Goal: Task Accomplishment & Management: Manage account settings

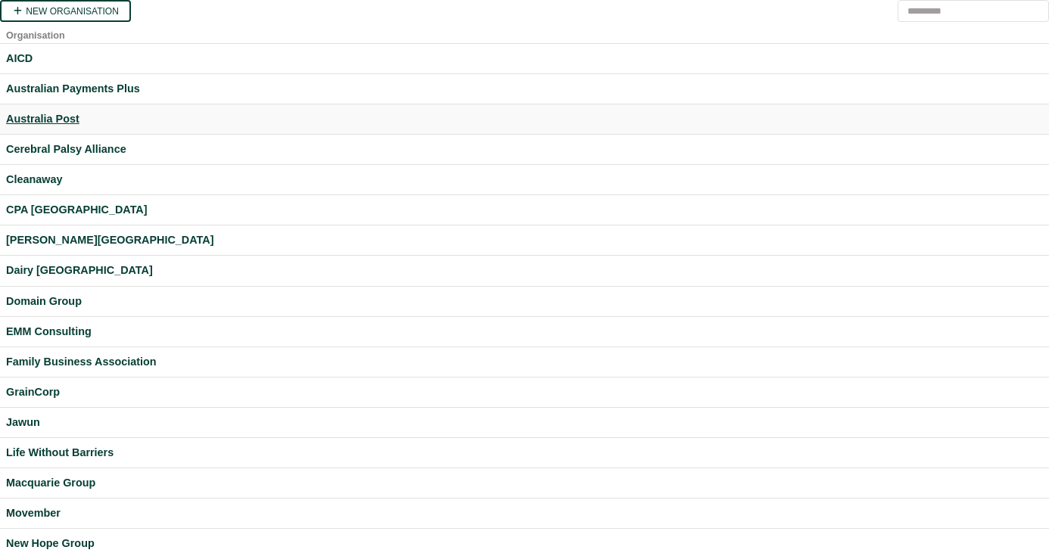
click at [52, 118] on div "Australia Post" at bounding box center [524, 118] width 1037 height 17
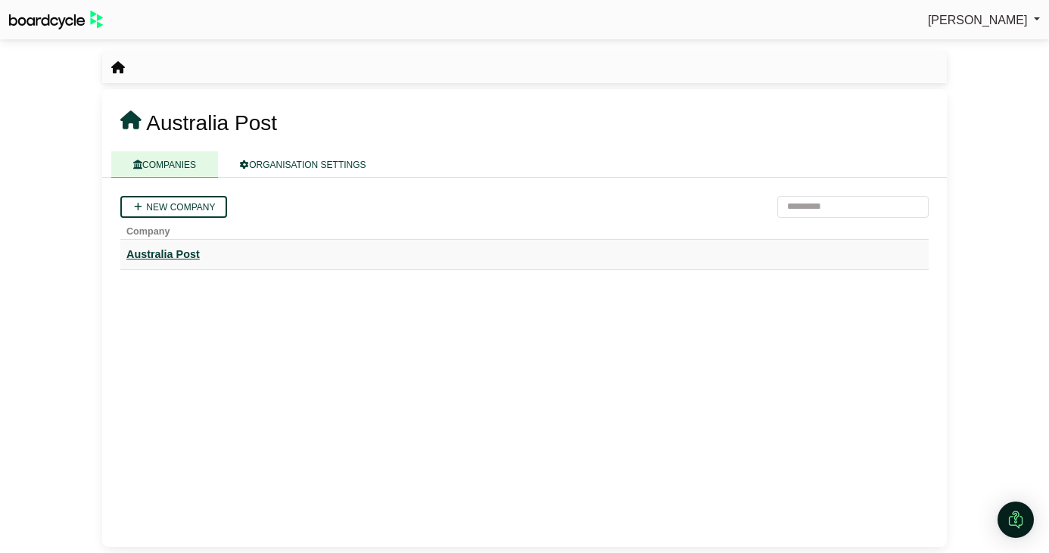
click at [191, 248] on div "Australia Post" at bounding box center [524, 254] width 796 height 17
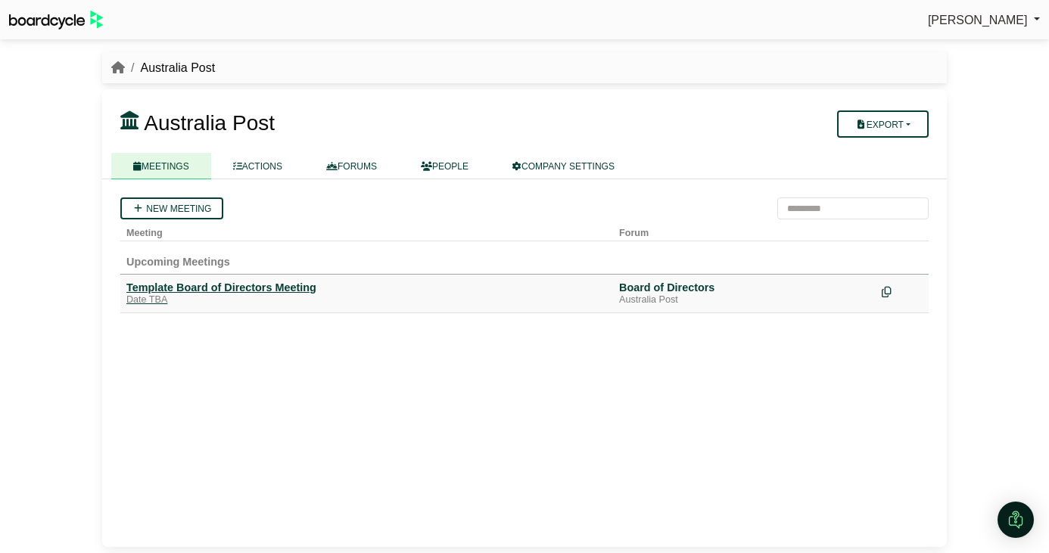
click at [196, 288] on div "Template Board of Directors Meeting" at bounding box center [366, 288] width 481 height 14
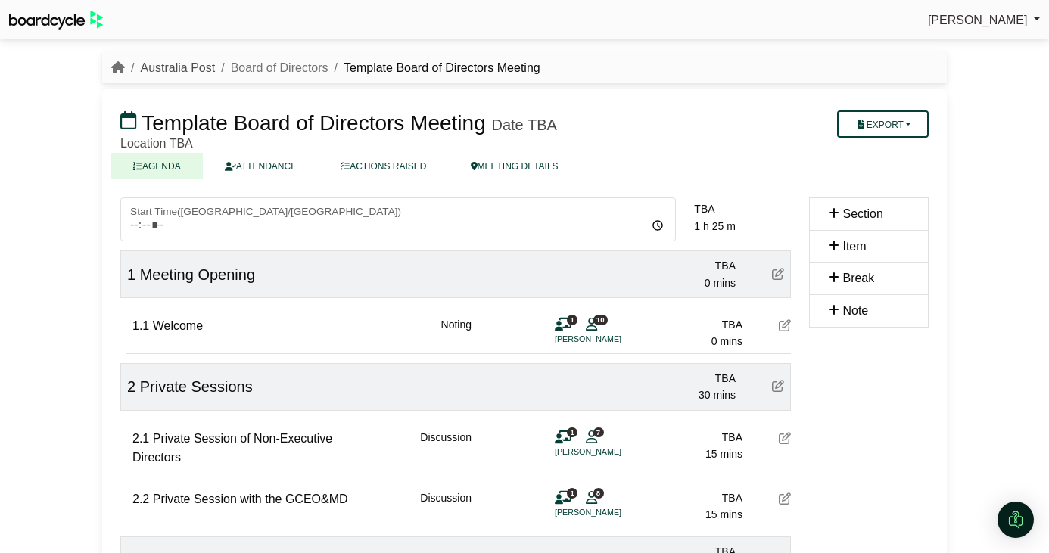
click at [163, 64] on link "Australia Post" at bounding box center [177, 67] width 75 height 13
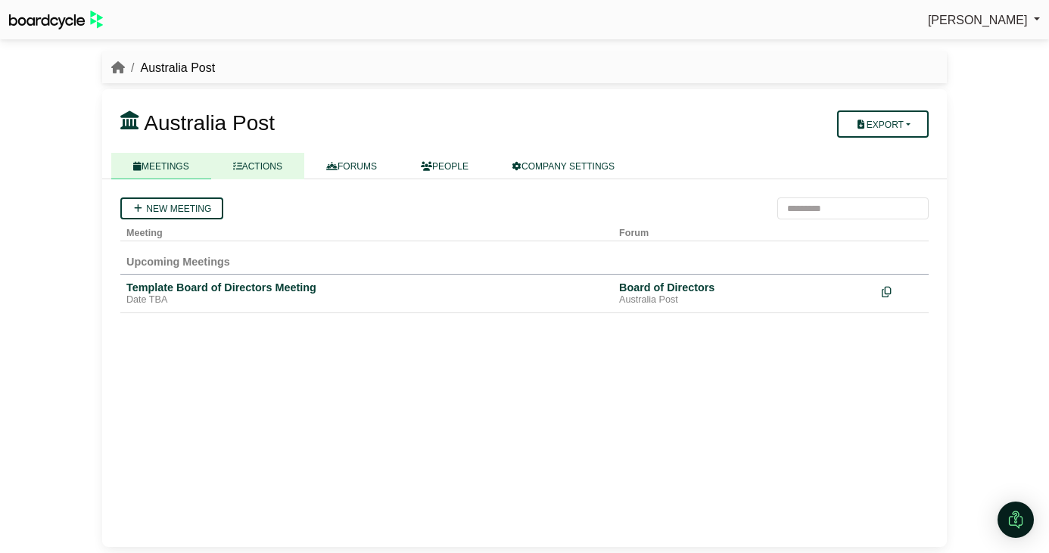
click at [271, 174] on link "ACTIONS" at bounding box center [257, 166] width 93 height 26
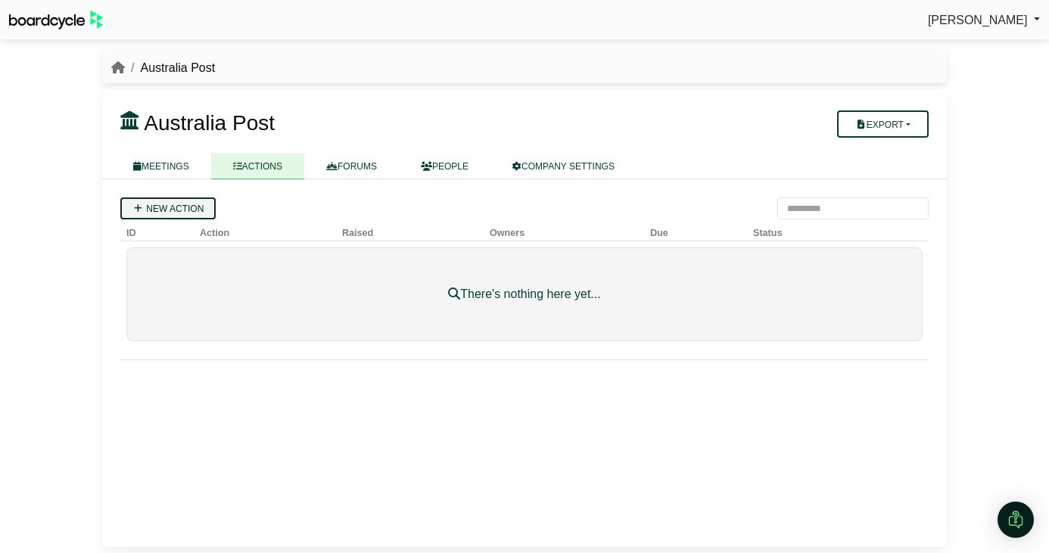
click at [151, 202] on link "New action" at bounding box center [167, 209] width 95 height 22
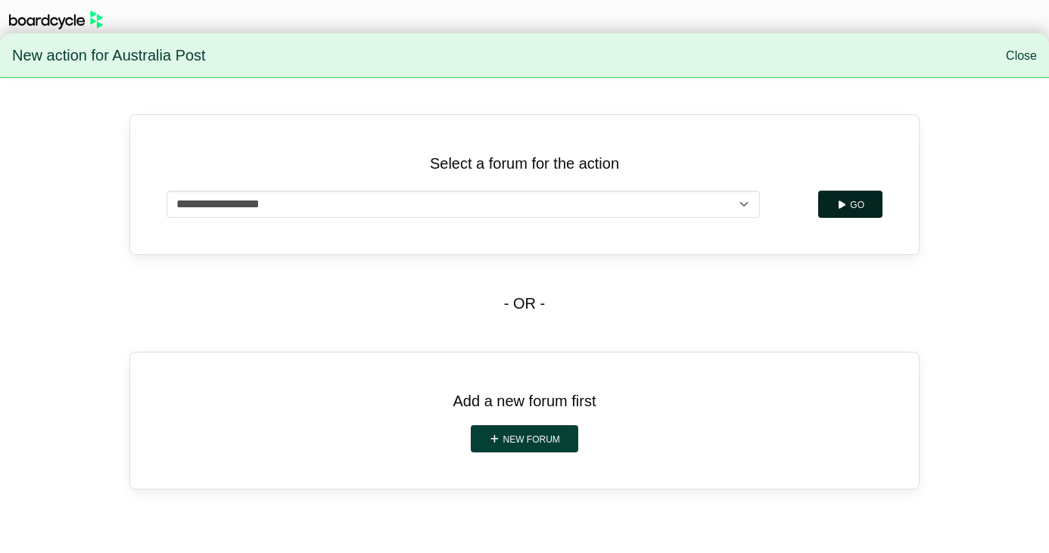
click at [860, 204] on button "Go" at bounding box center [850, 204] width 64 height 27
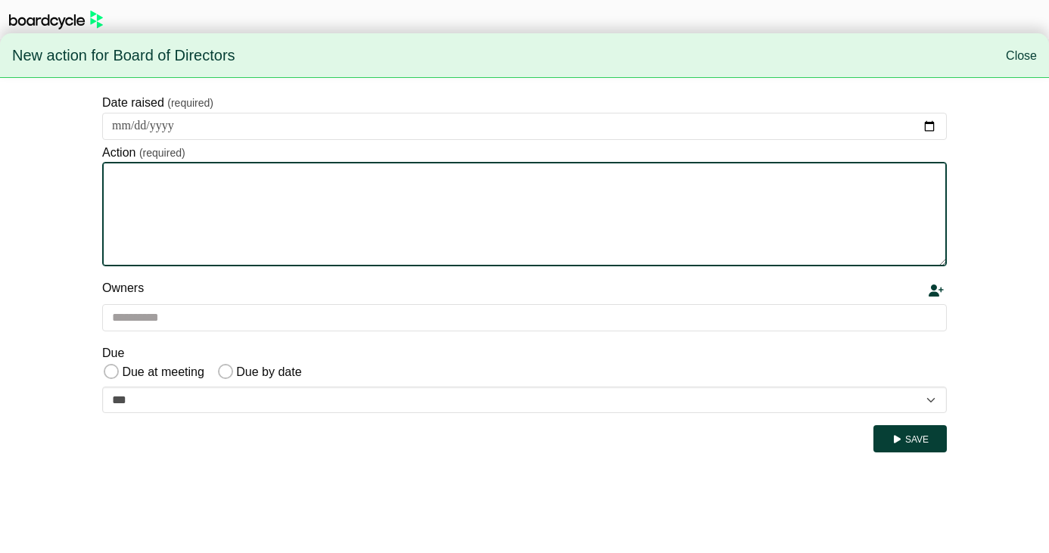
click at [368, 195] on textarea "Action" at bounding box center [524, 214] width 845 height 104
type textarea "*******"
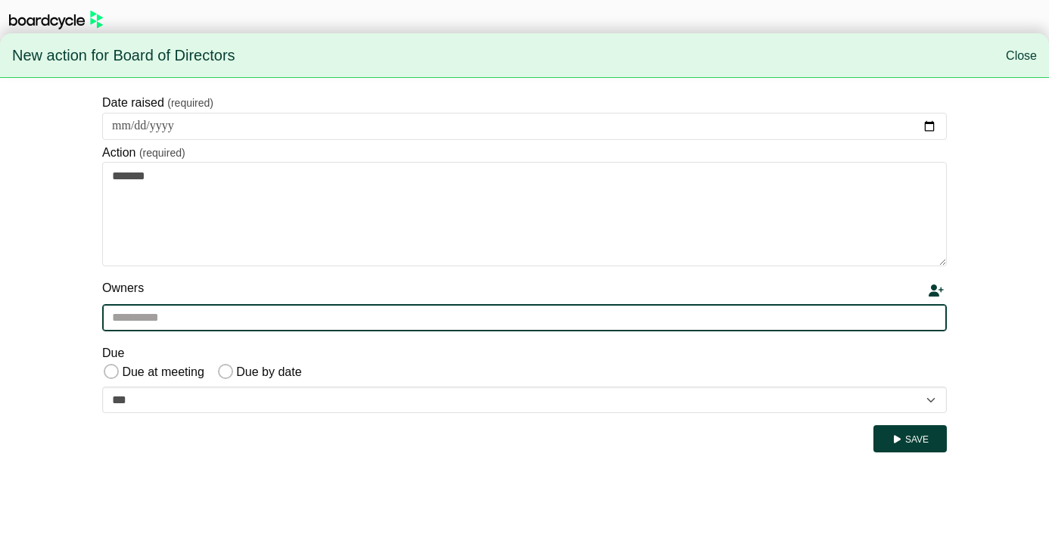
click at [290, 307] on input "text" at bounding box center [524, 317] width 845 height 27
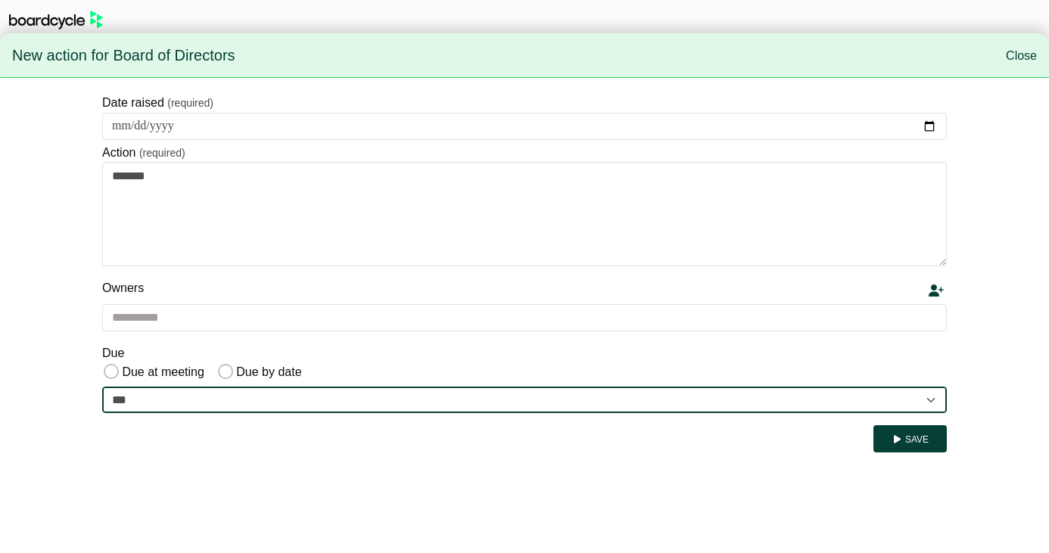
click at [358, 387] on select "**********" at bounding box center [524, 400] width 845 height 27
select select "**********"
click at [102, 387] on select "**********" at bounding box center [524, 400] width 845 height 27
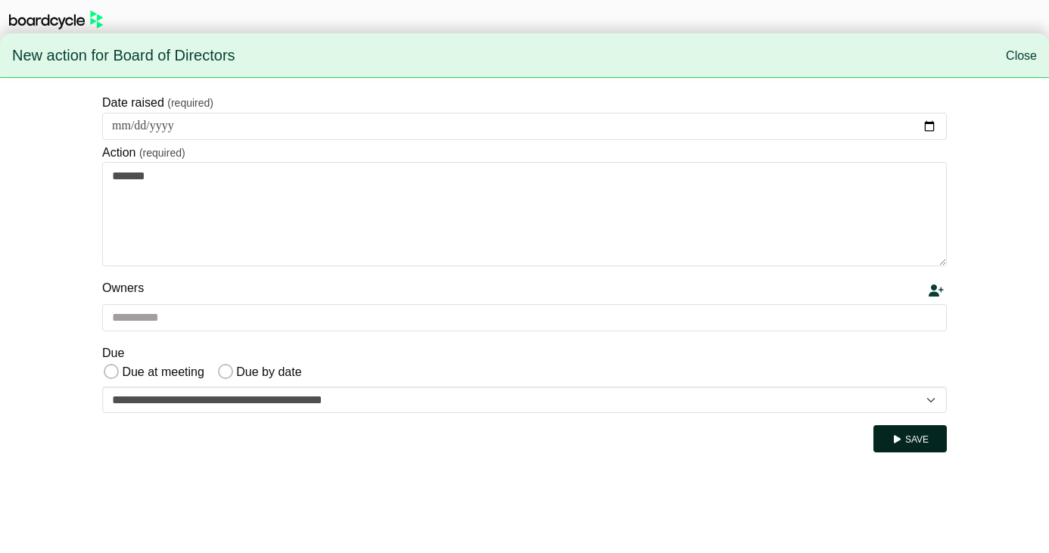
click at [904, 443] on button "Save" at bounding box center [909, 438] width 73 height 27
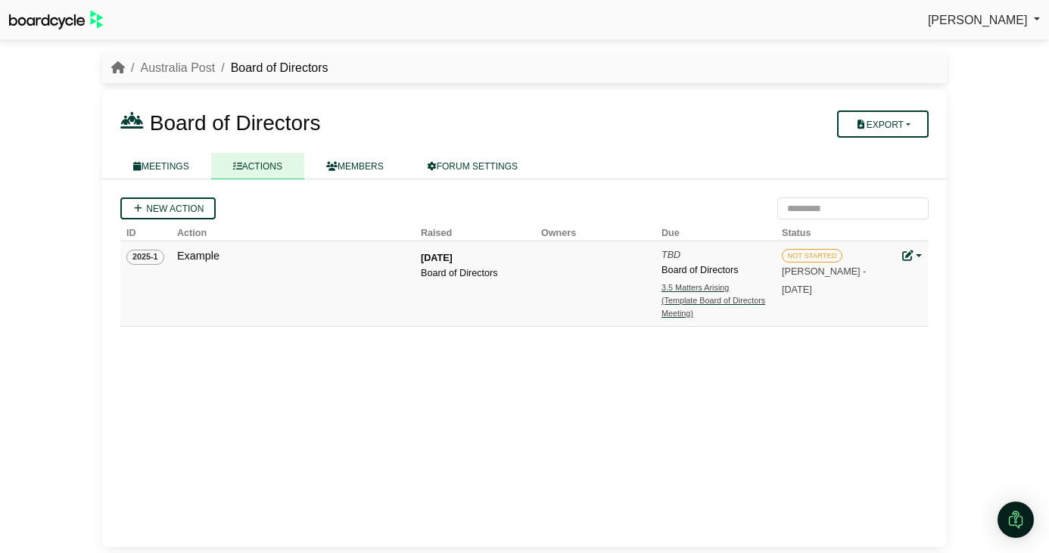
click at [705, 291] on div "3.5 Matters Arising" at bounding box center [714, 288] width 106 height 13
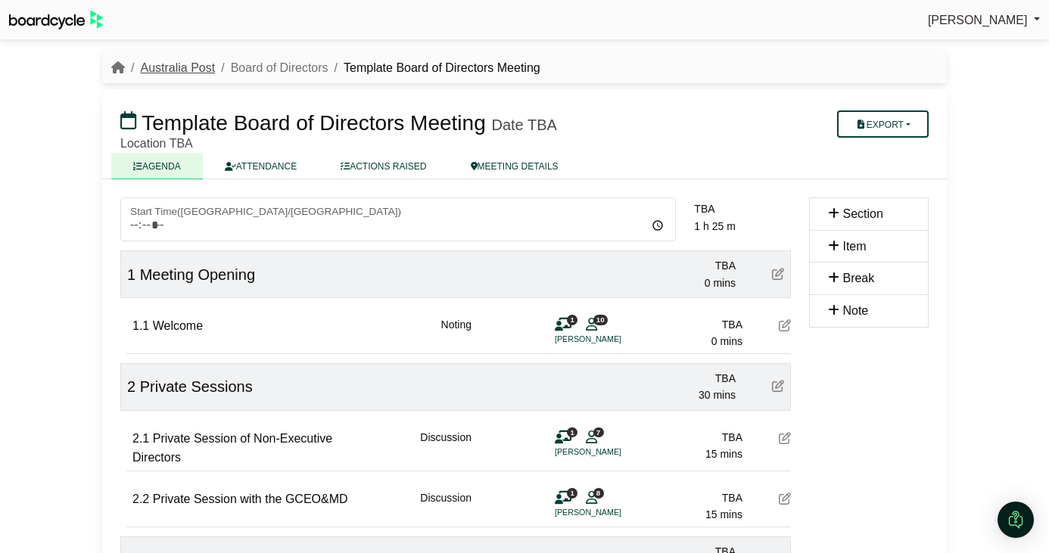
click at [170, 69] on link "Australia Post" at bounding box center [177, 67] width 75 height 13
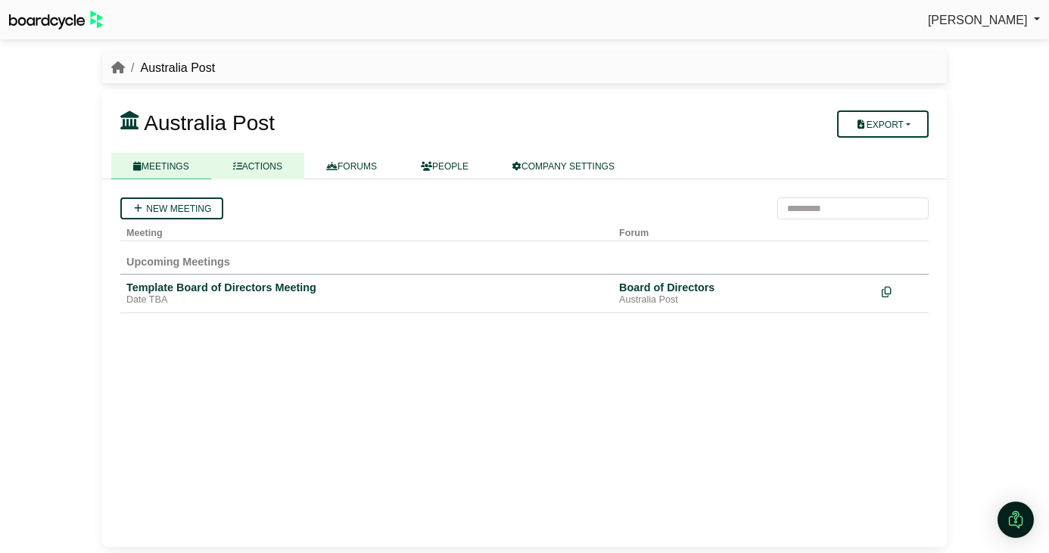
click at [270, 177] on link "ACTIONS" at bounding box center [257, 166] width 93 height 26
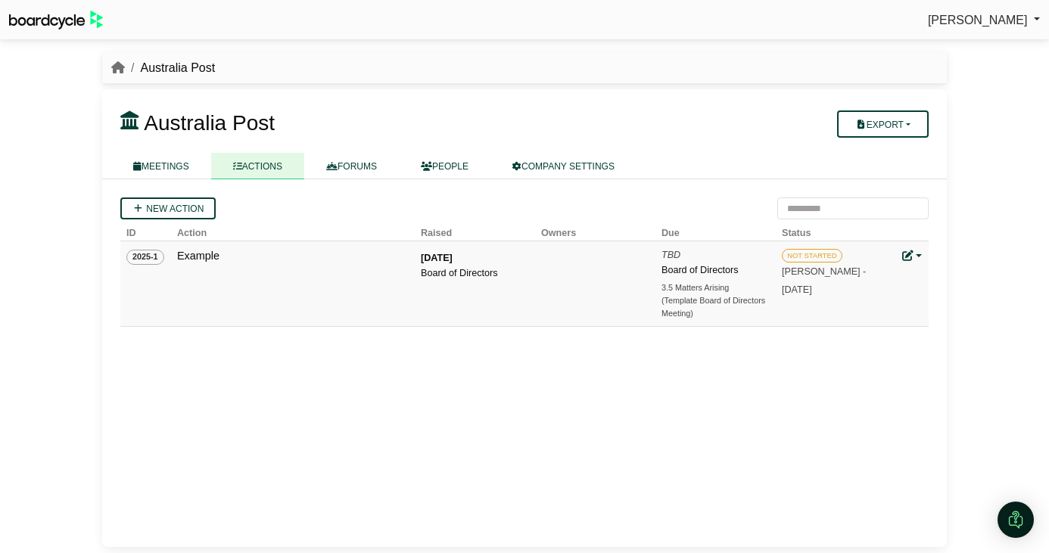
click at [916, 253] on link at bounding box center [912, 256] width 20 height 12
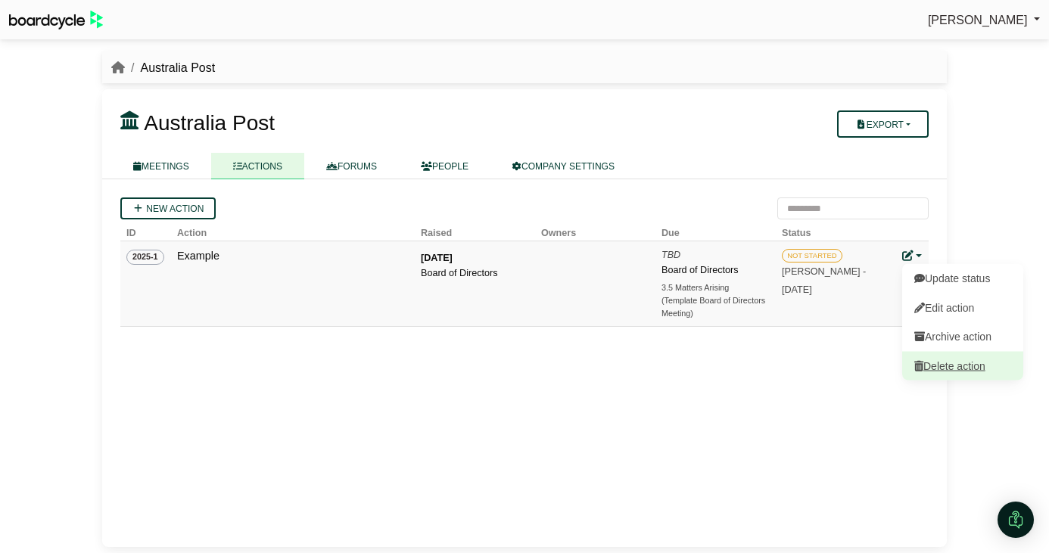
click at [955, 366] on link "Delete action" at bounding box center [962, 365] width 121 height 29
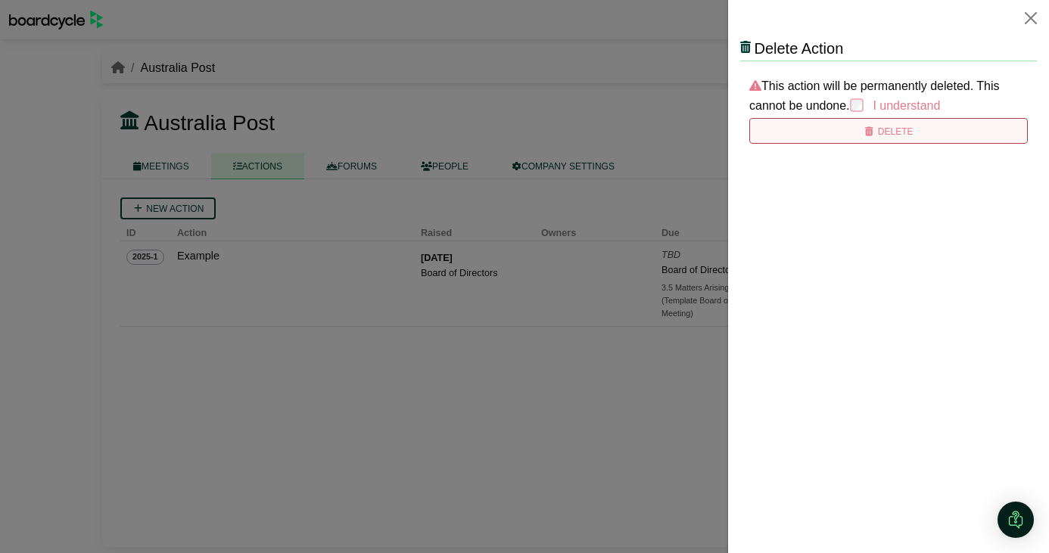
click at [867, 135] on icon "submit" at bounding box center [868, 131] width 11 height 9
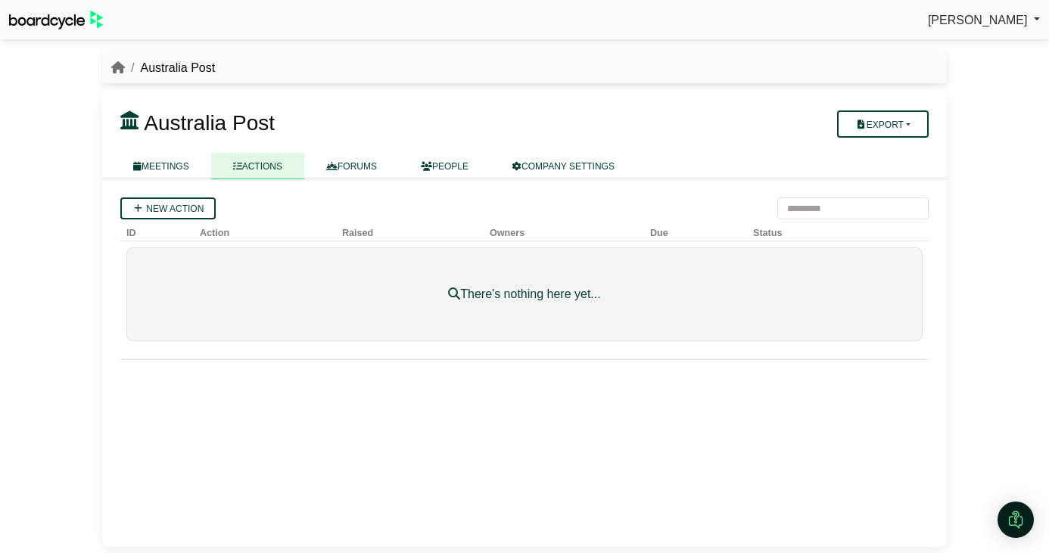
click at [82, 207] on div "Richard Conway Sign Out Australia Post Australia Post" at bounding box center [524, 276] width 1049 height 553
click at [366, 156] on link "FORUMS" at bounding box center [351, 166] width 95 height 26
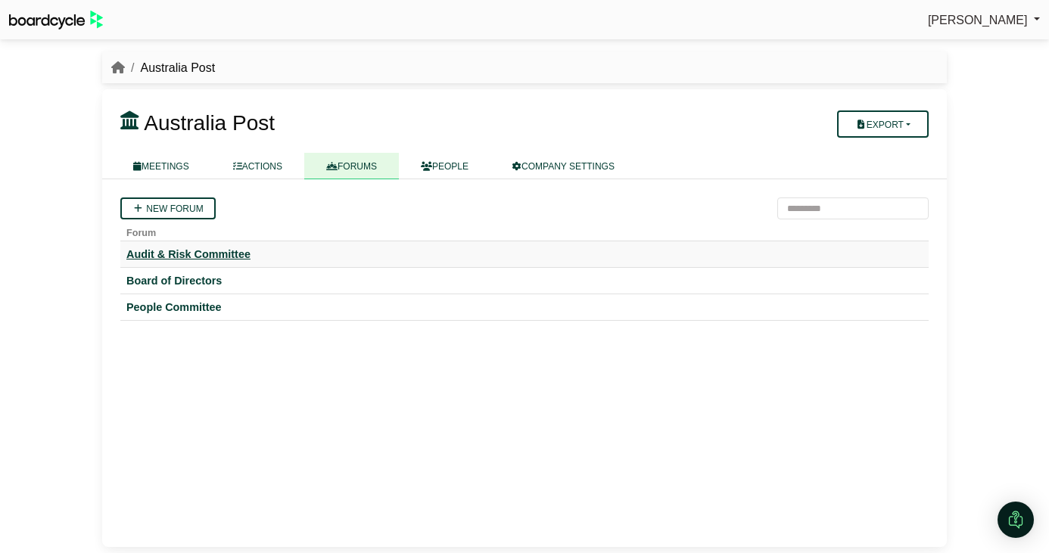
click at [201, 257] on div "Audit & Risk Committee" at bounding box center [524, 254] width 796 height 14
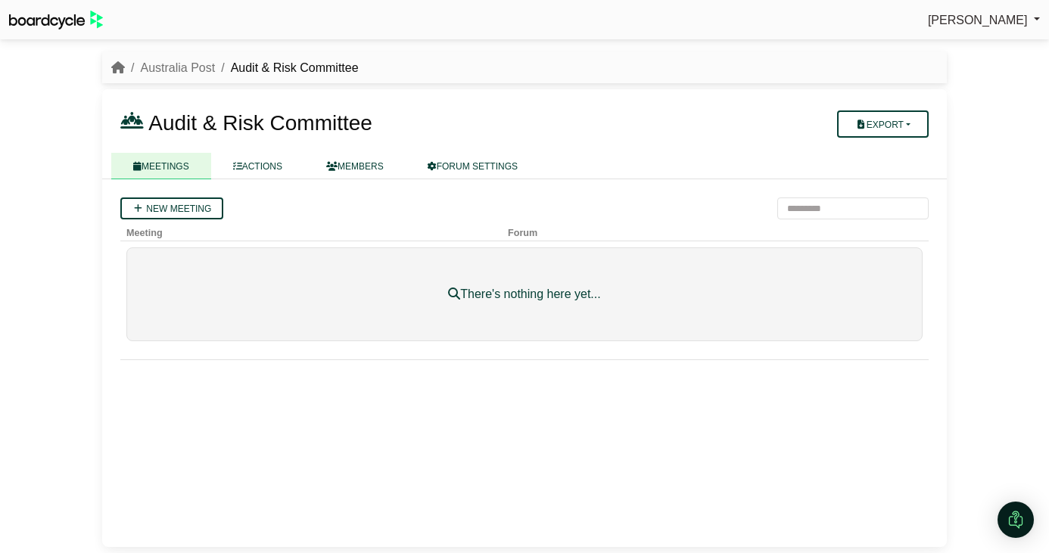
drag, startPoint x: 299, startPoint y: 471, endPoint x: 297, endPoint y: 463, distance: 8.5
click at [299, 471] on div "New meeting Meeting Forum There's nothing here yet..." at bounding box center [524, 363] width 845 height 368
click at [355, 164] on link "MEMBERS" at bounding box center [354, 166] width 101 height 26
click at [149, 166] on link "MEETINGS" at bounding box center [161, 166] width 100 height 26
click at [244, 164] on link "ACTIONS" at bounding box center [257, 166] width 93 height 26
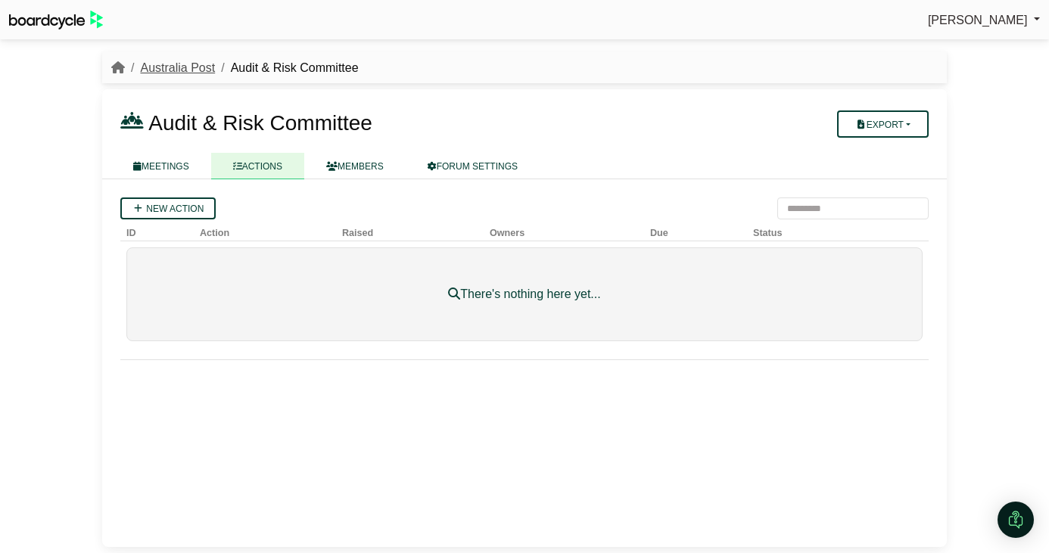
click at [182, 67] on link "Australia Post" at bounding box center [177, 67] width 75 height 13
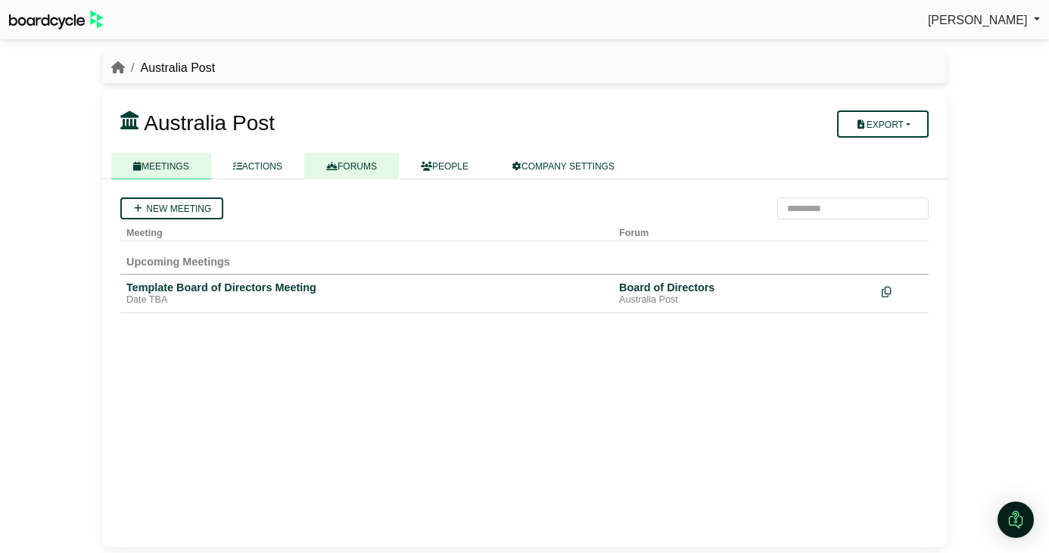
click at [353, 171] on link "FORUMS" at bounding box center [351, 166] width 95 height 26
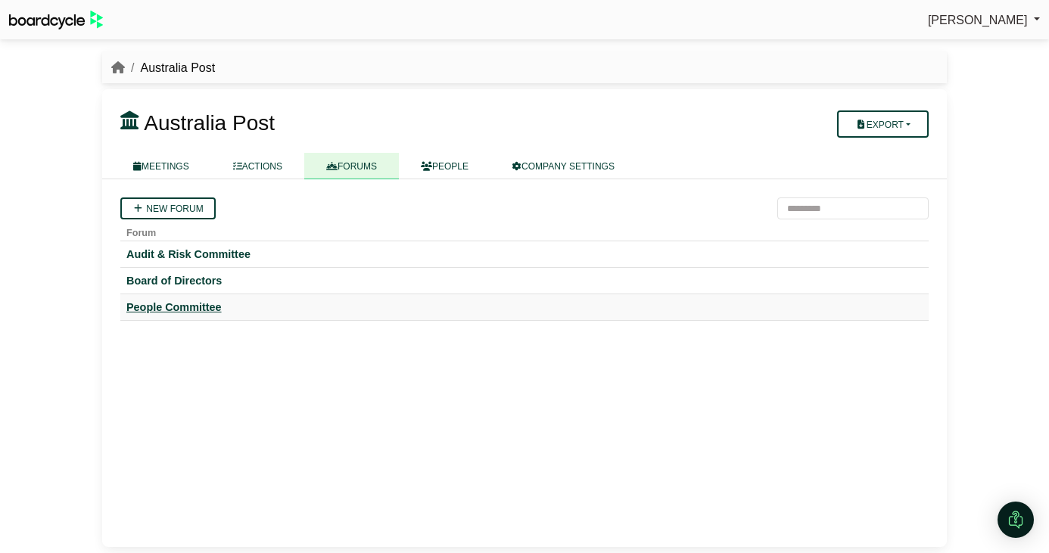
click at [201, 310] on div "People Committee" at bounding box center [524, 307] width 796 height 14
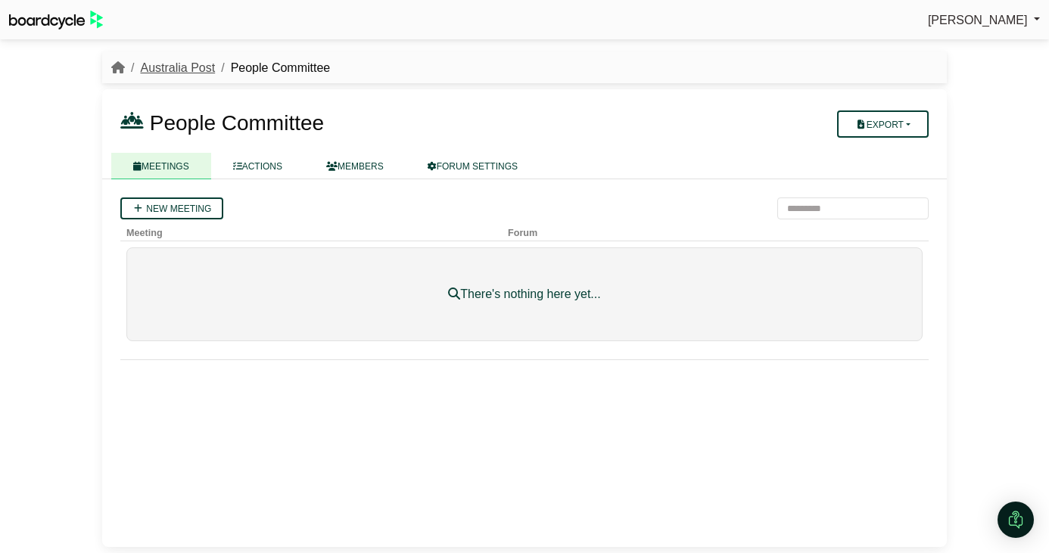
click at [204, 70] on link "Australia Post" at bounding box center [177, 67] width 75 height 13
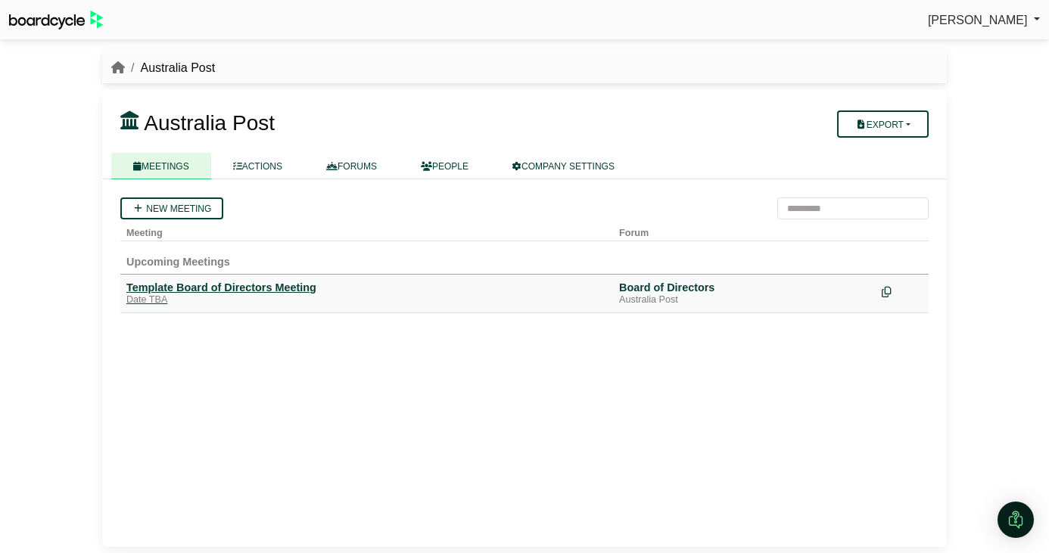
click at [240, 284] on div "Template Board of Directors Meeting" at bounding box center [366, 288] width 481 height 14
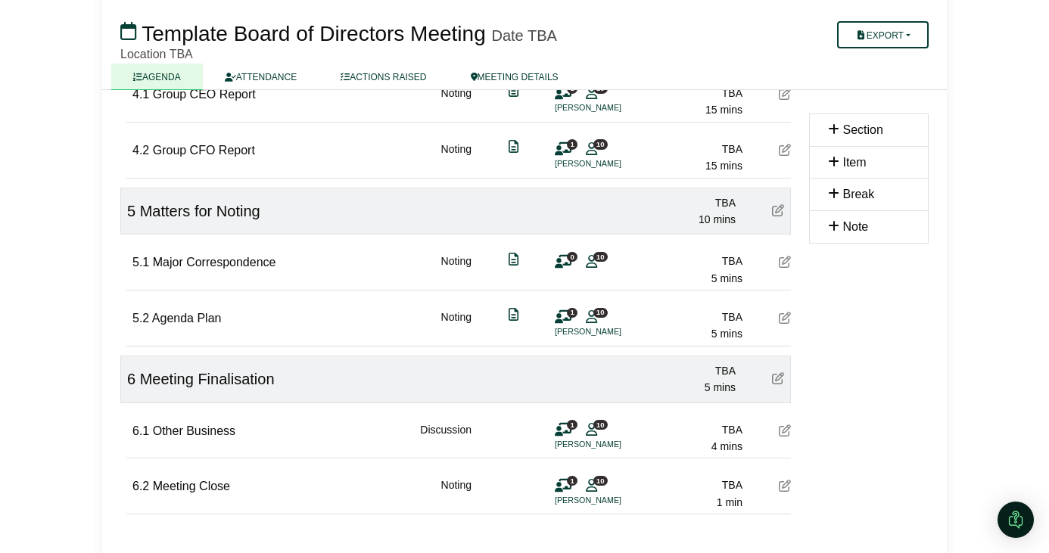
scroll to position [854, 0]
